Goal: Transaction & Acquisition: Subscribe to service/newsletter

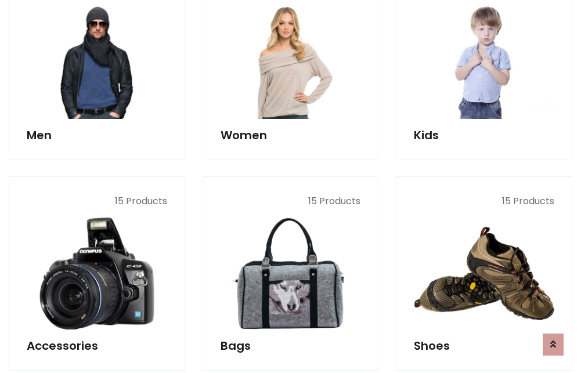
scroll to position [843, 0]
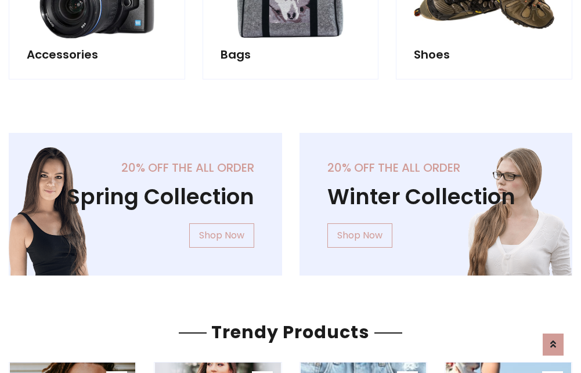
click at [291, 200] on div "20% off the all order Winter Collection Shop Now" at bounding box center [436, 213] width 291 height 161
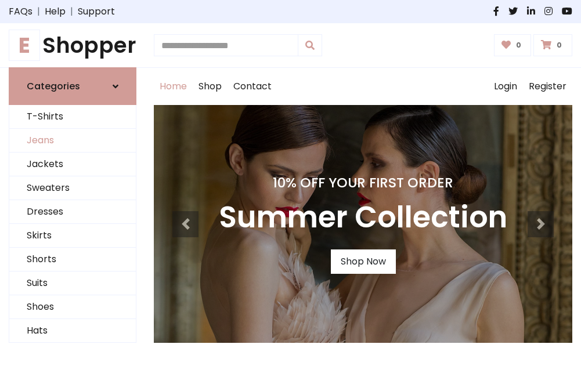
click at [73, 141] on link "Jeans" at bounding box center [72, 141] width 127 height 24
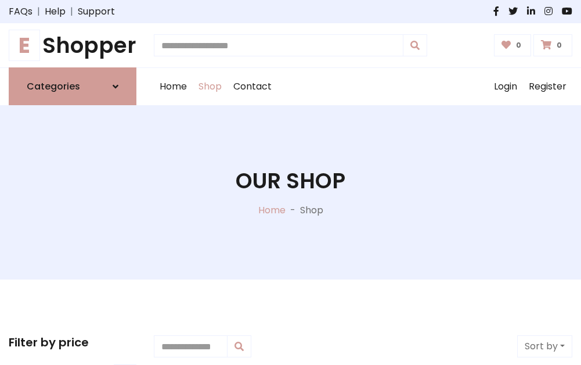
scroll to position [366, 0]
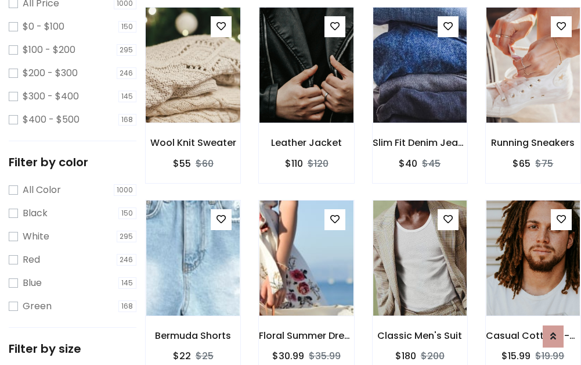
click at [193, 91] on img at bounding box center [193, 65] width 112 height 279
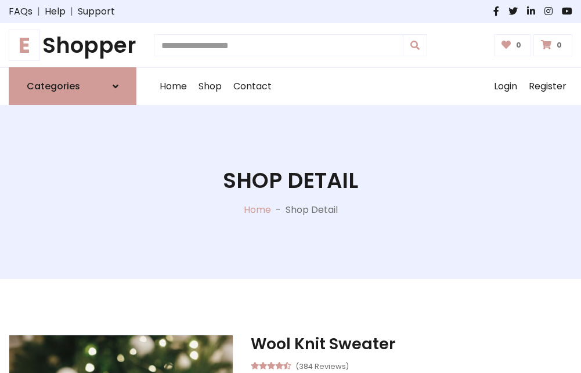
scroll to position [125, 0]
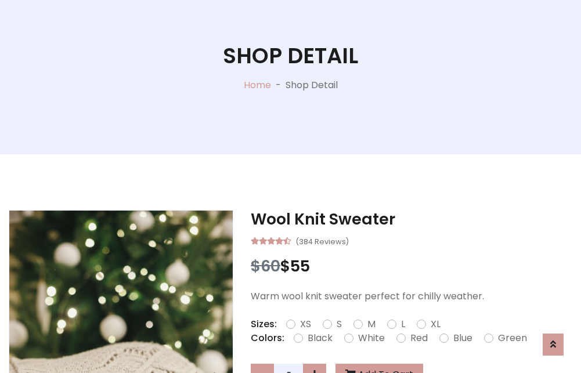
click at [418, 339] on label "Red" at bounding box center [419, 339] width 17 height 14
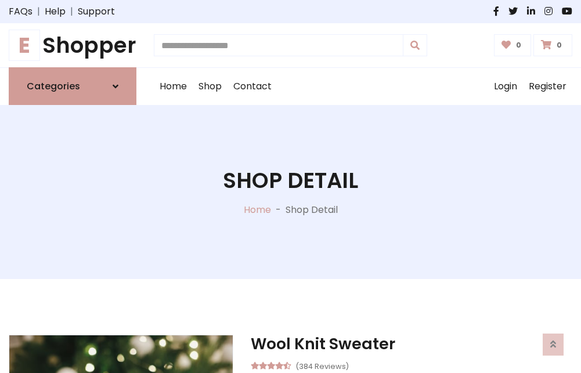
scroll to position [125, 0]
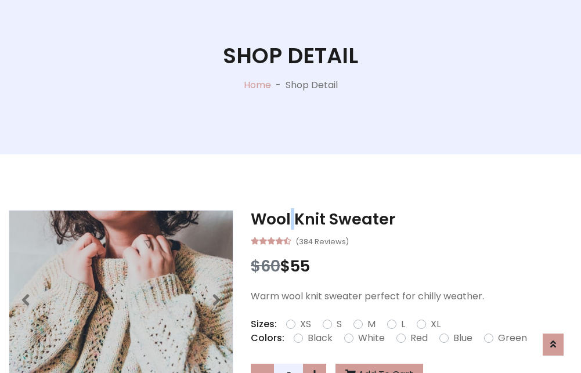
scroll to position [1130, 0]
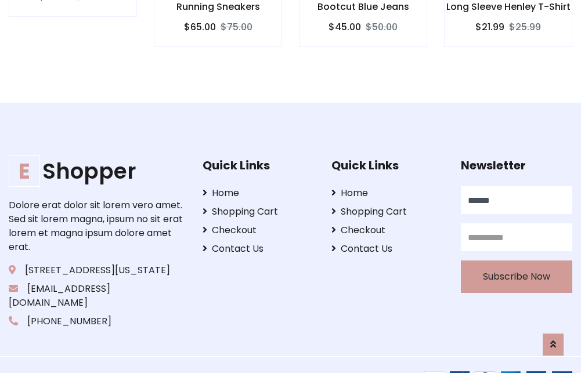
type input "******"
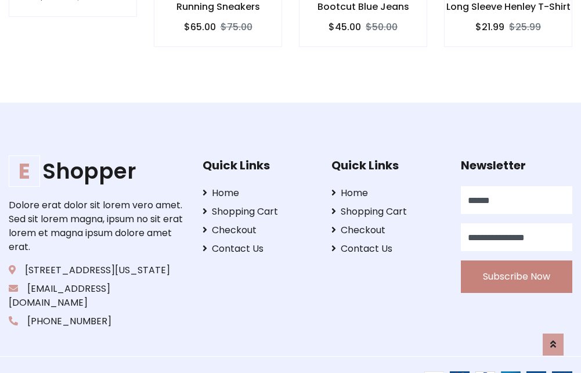
type input "**********"
click at [516, 263] on button "Subscribe Now" at bounding box center [516, 277] width 111 height 33
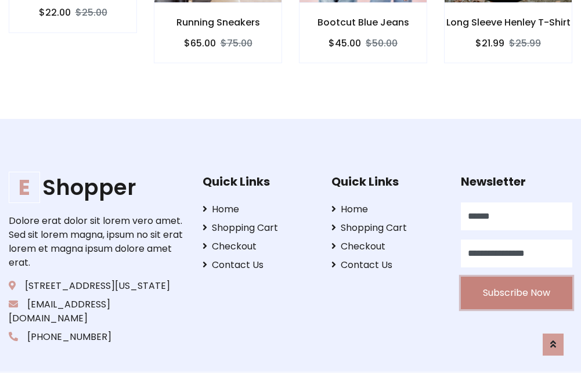
scroll to position [1146, 0]
